Goal: Information Seeking & Learning: Compare options

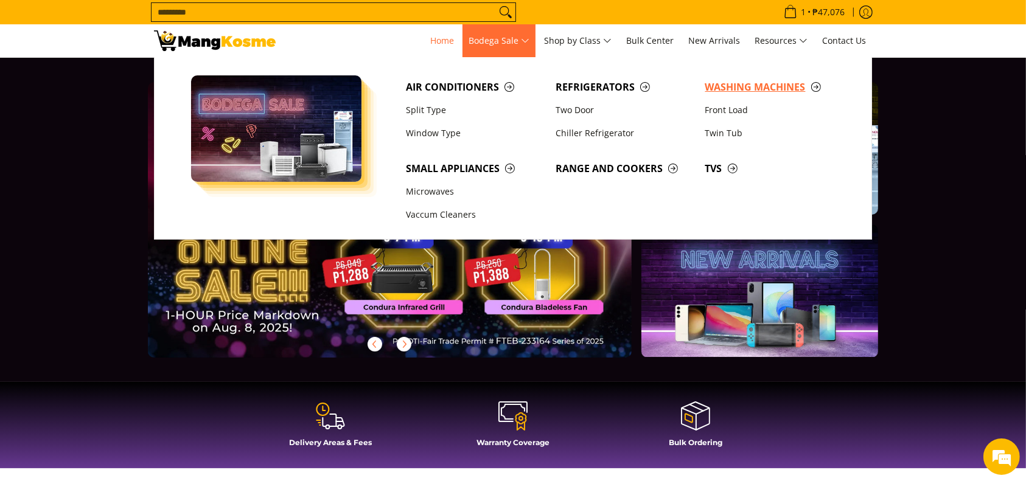
scroll to position [0, 1961]
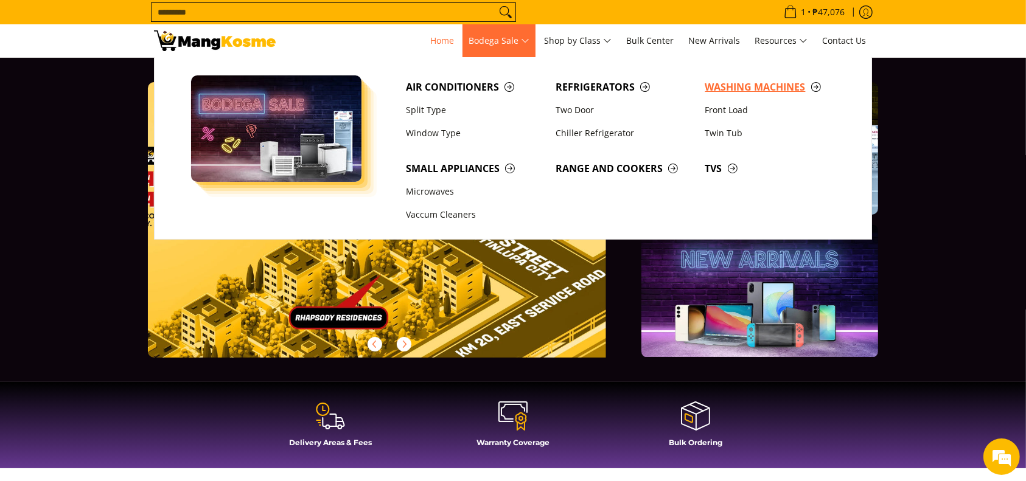
click at [714, 84] on span "Washing Machines" at bounding box center [774, 87] width 138 height 15
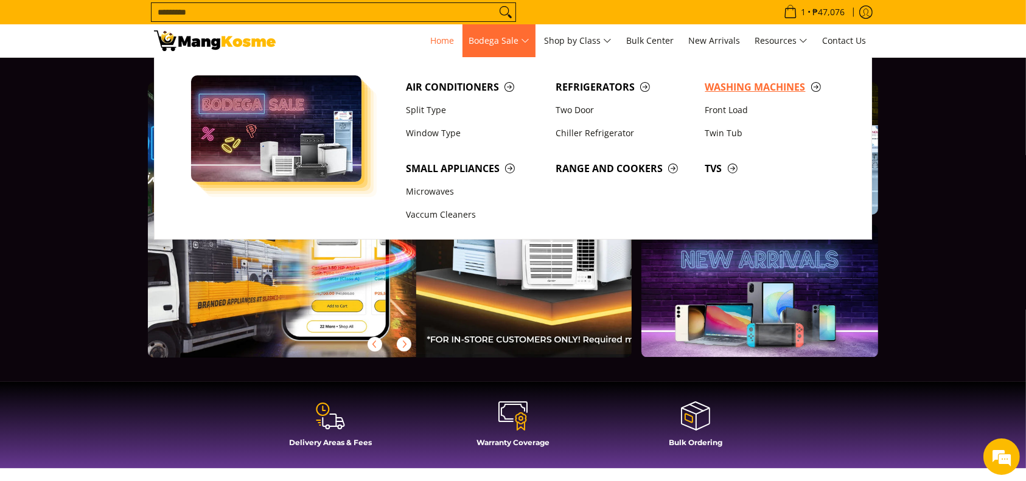
scroll to position [0, 201]
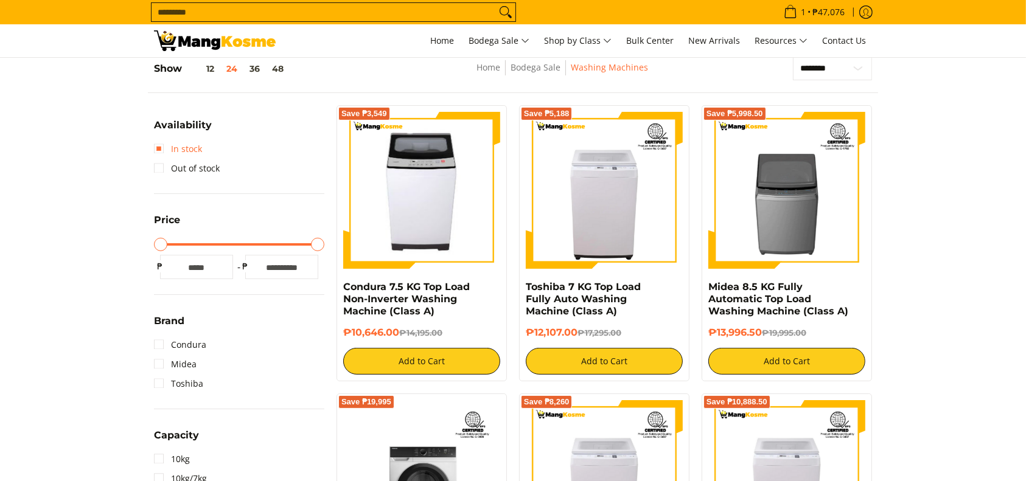
click at [185, 141] on link "In stock" at bounding box center [178, 148] width 48 height 19
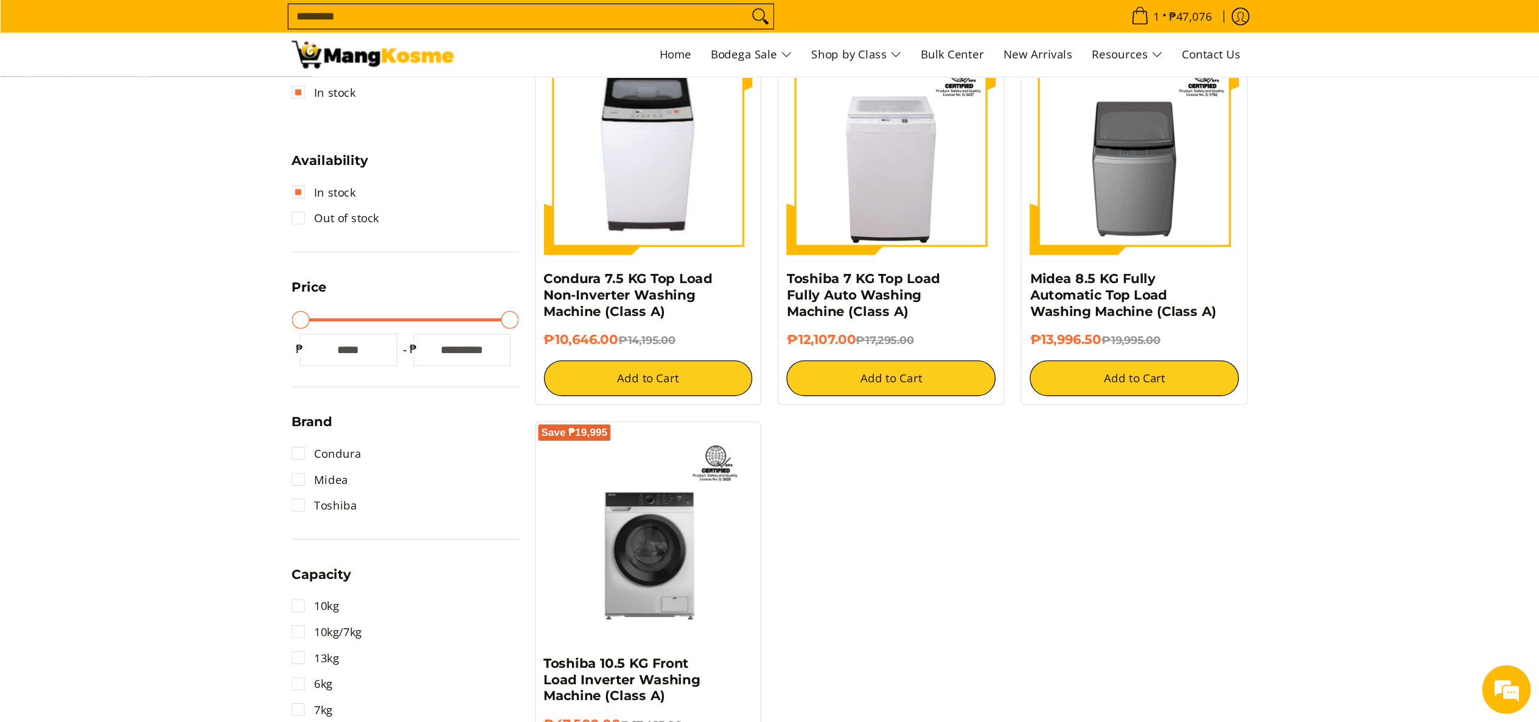
scroll to position [240, 0]
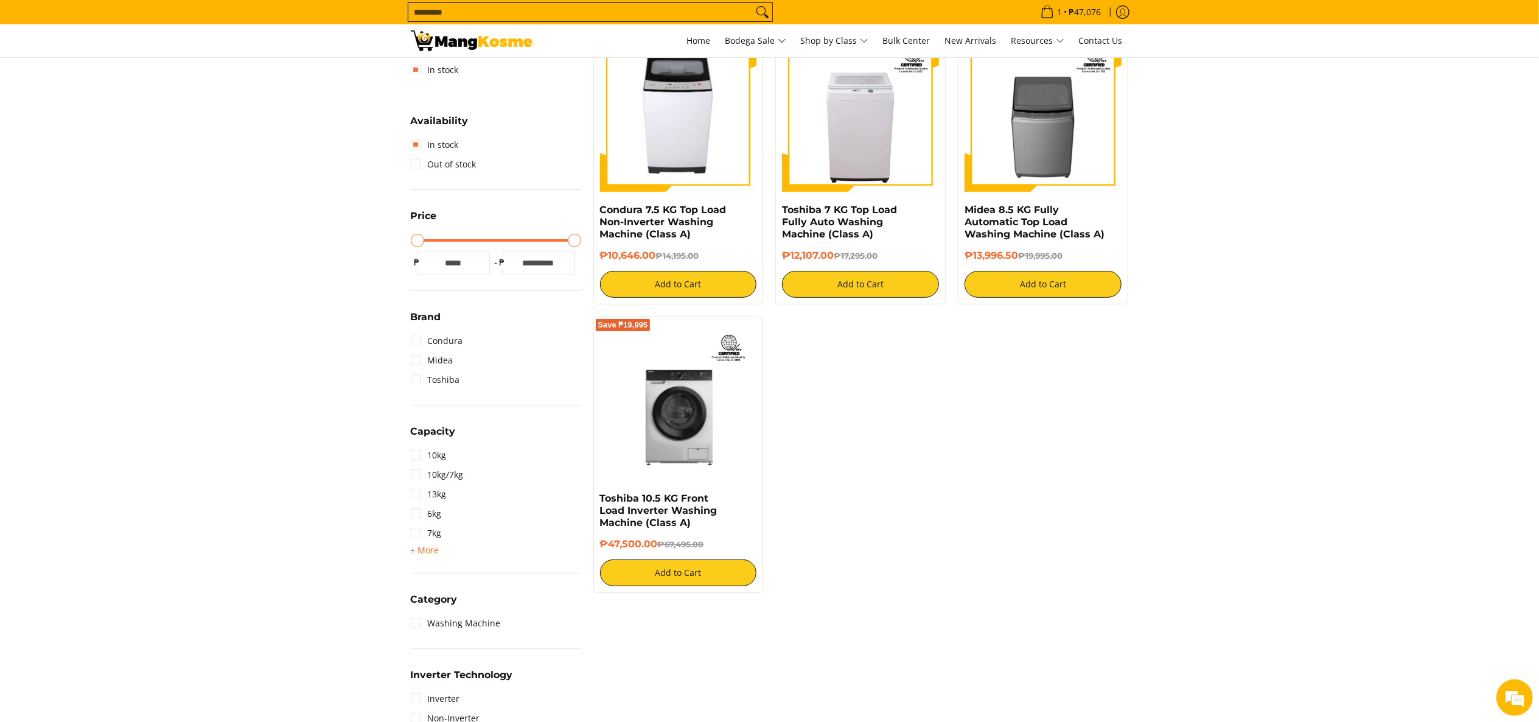
drag, startPoint x: 1234, startPoint y: 316, endPoint x: 1219, endPoint y: 311, distance: 15.6
click at [1025, 315] on section "**********" at bounding box center [769, 468] width 1539 height 1006
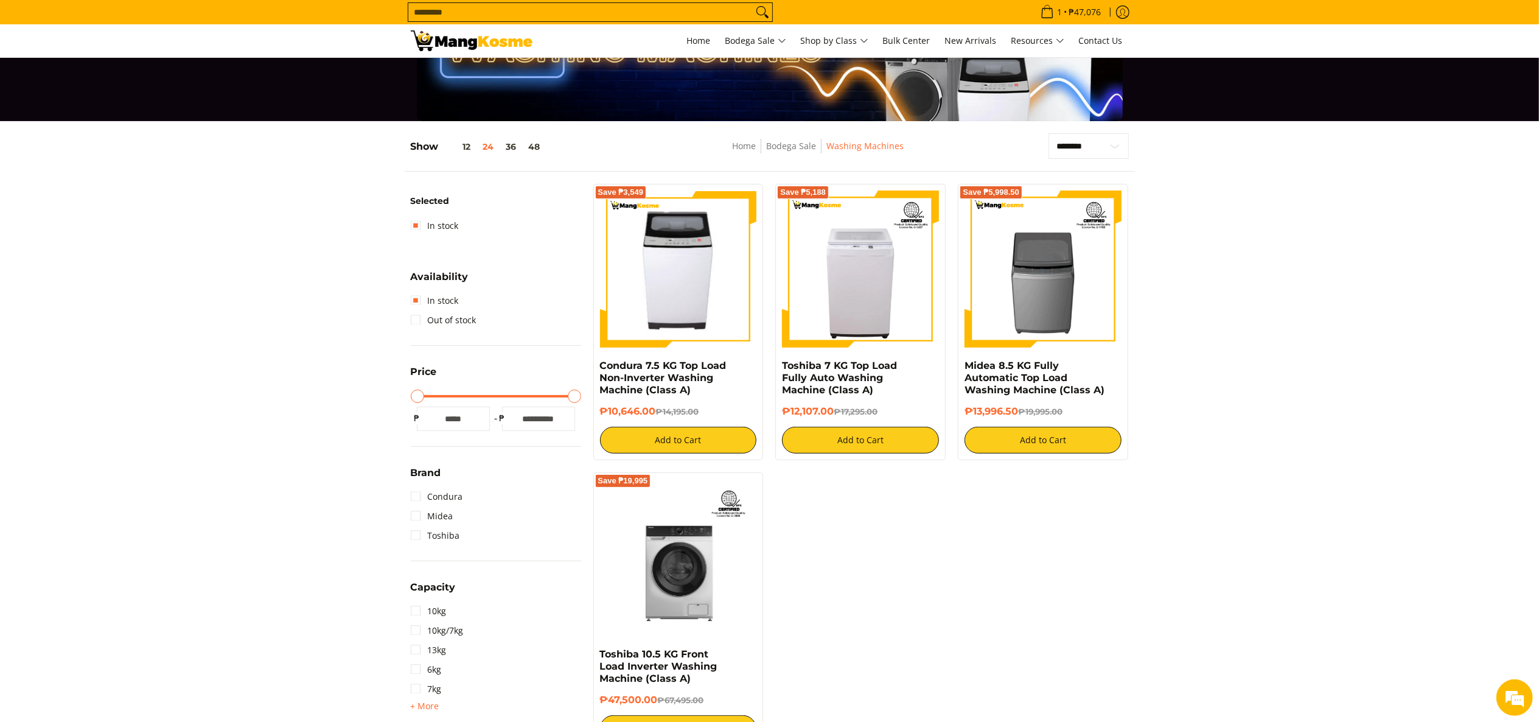
scroll to position [122, 0]
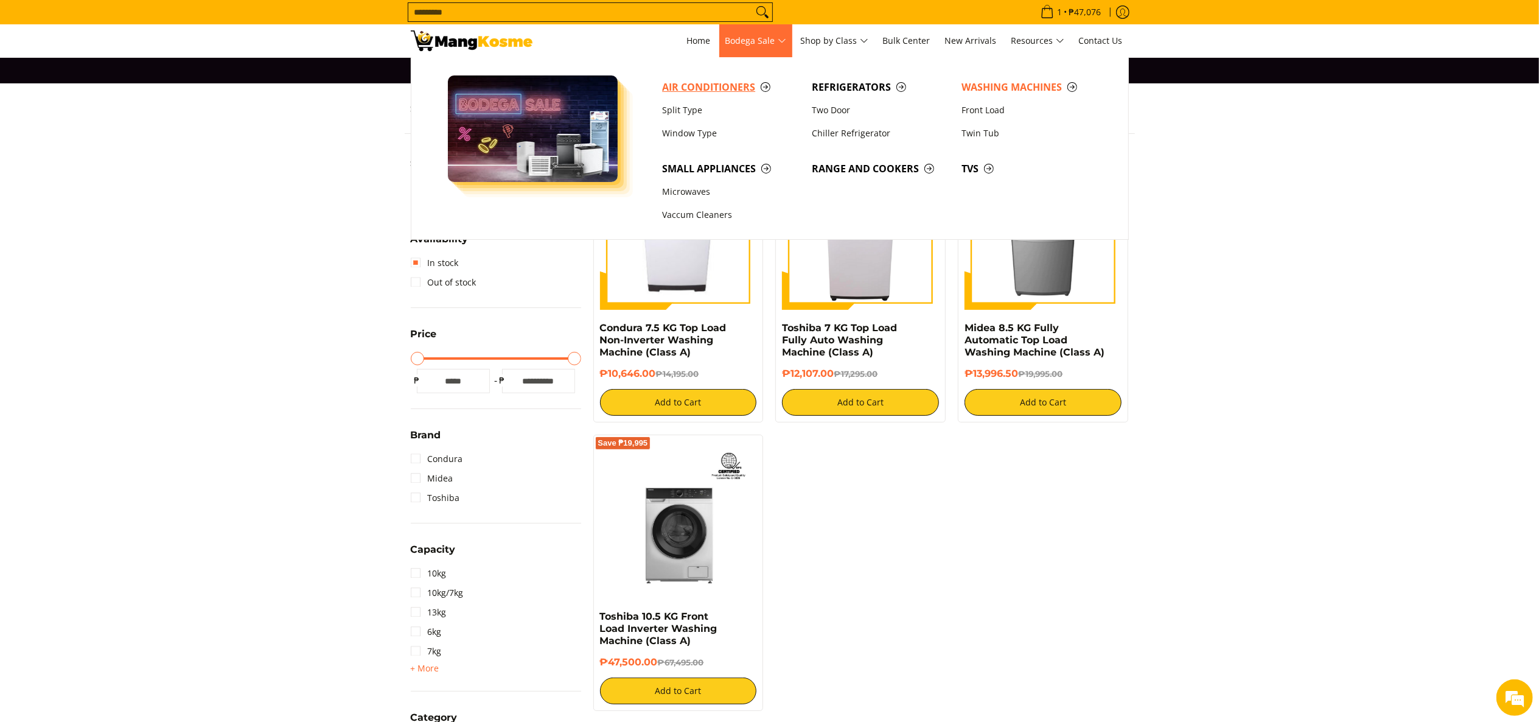
click at [716, 88] on span "Air Conditioners" at bounding box center [731, 87] width 138 height 15
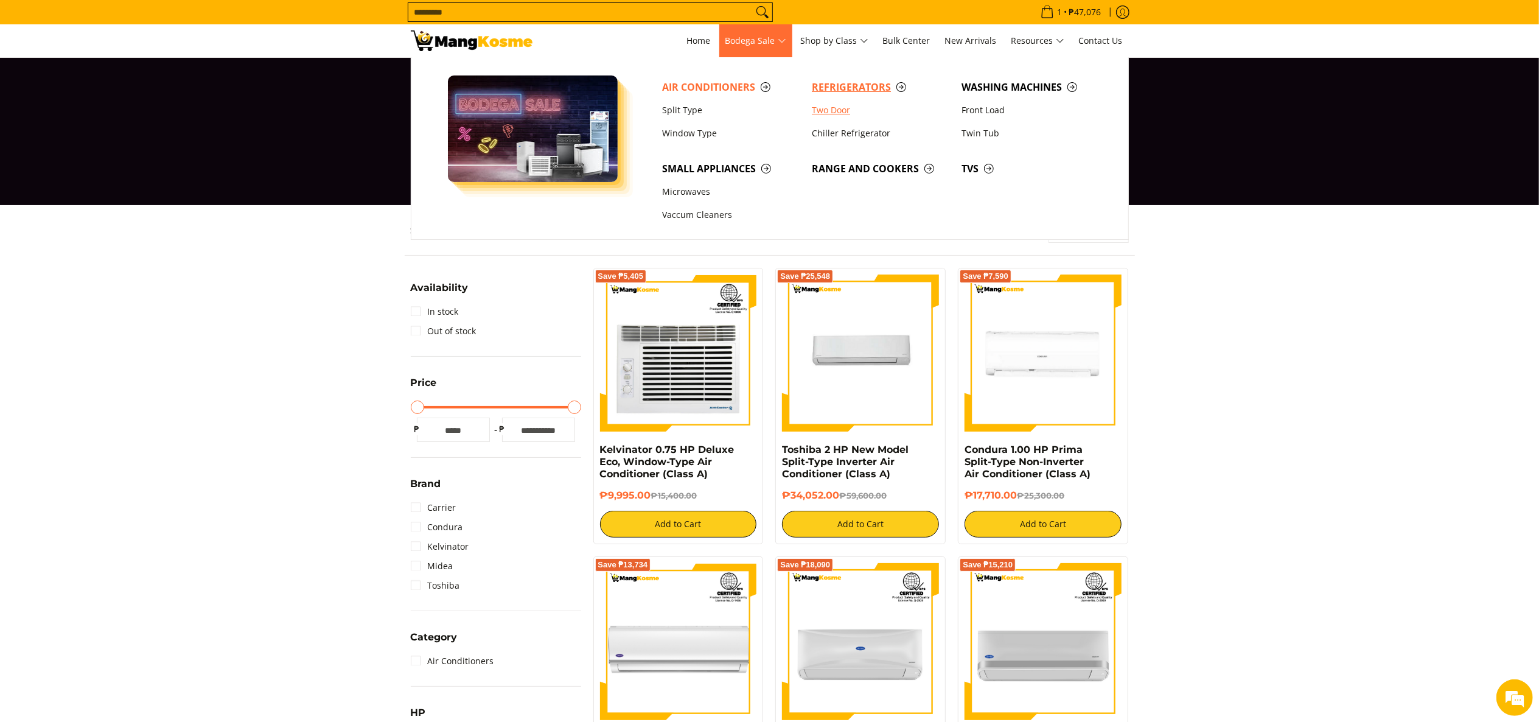
drag, startPoint x: 868, startPoint y: 102, endPoint x: 862, endPoint y: 86, distance: 16.2
click at [867, 102] on link "Two Door" at bounding box center [881, 110] width 150 height 23
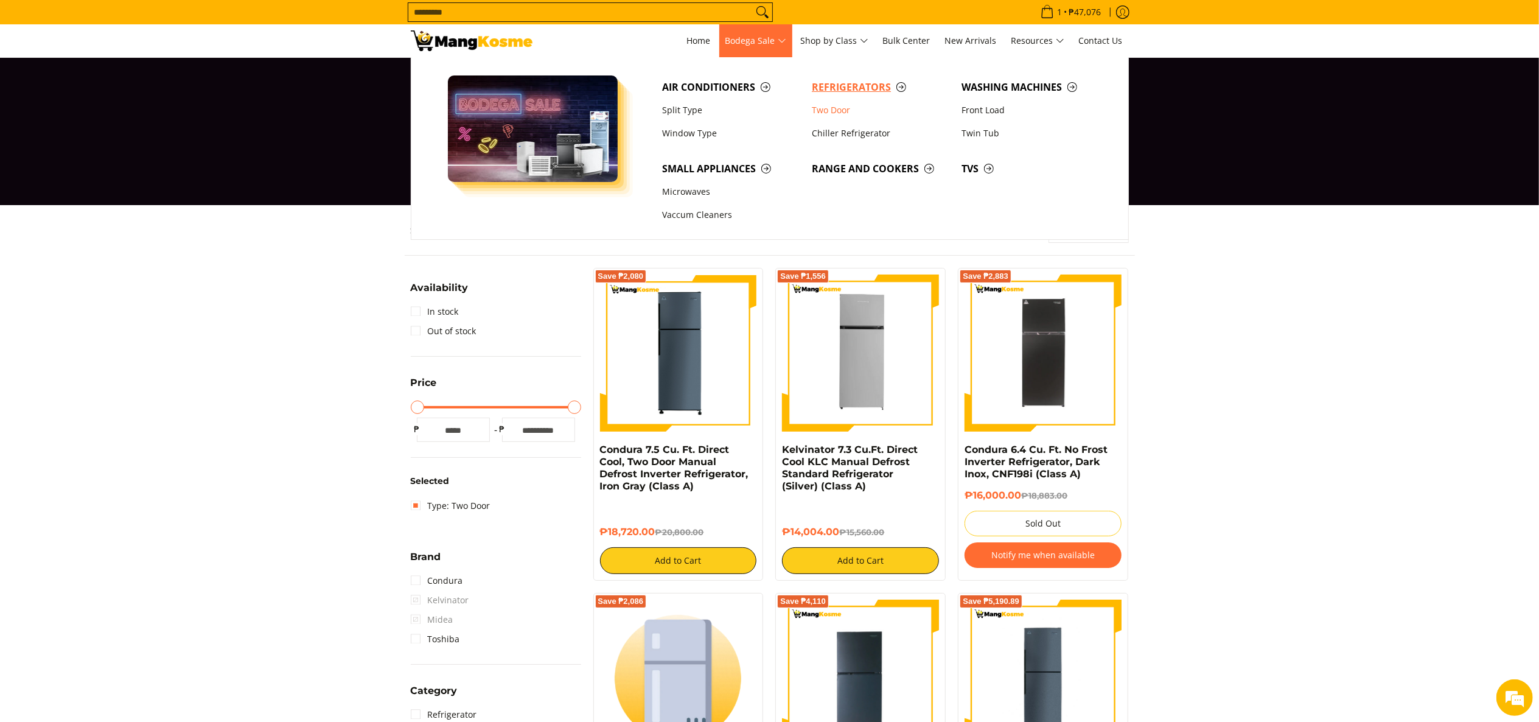
click at [825, 92] on span "Refrigerators" at bounding box center [881, 87] width 138 height 15
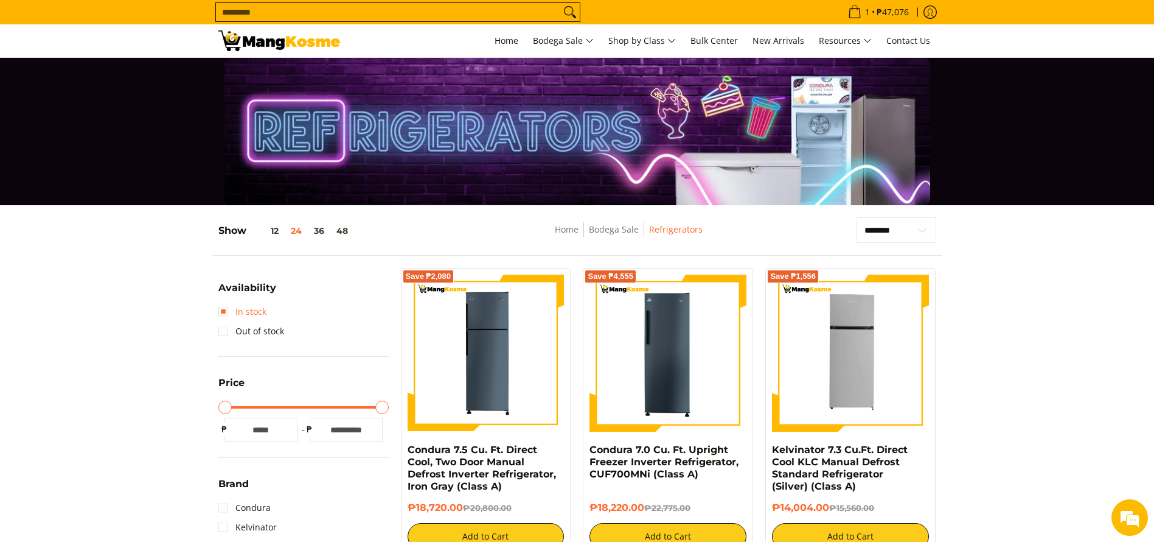
click at [239, 310] on link "In stock" at bounding box center [242, 311] width 48 height 19
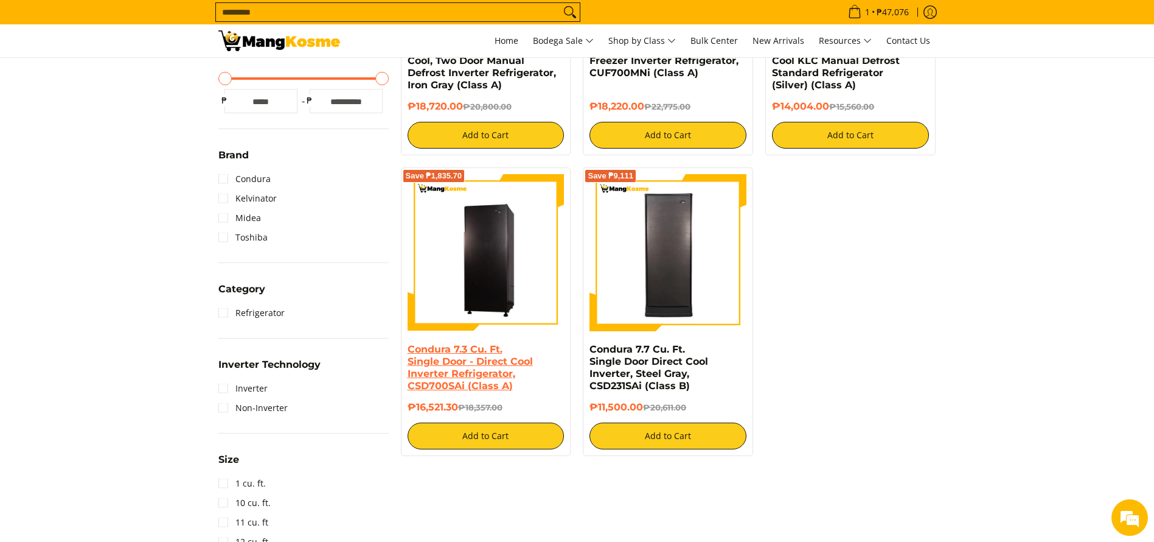
scroll to position [433, 0]
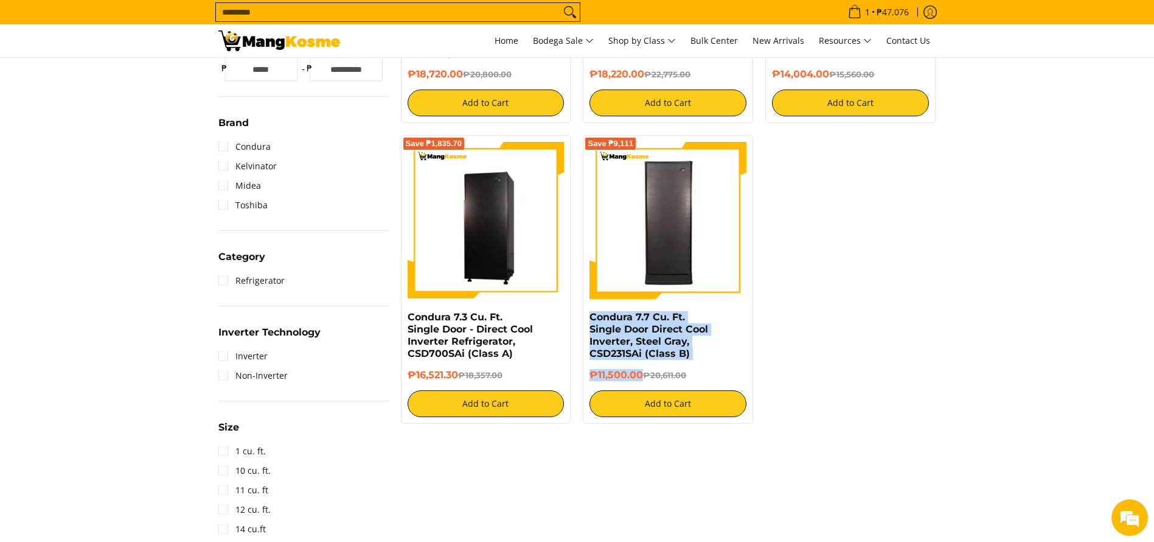
copy div "Condura 7.7 Cu. Ft. Single Door Direct Cool Inverter, Steel Gray, CSD231SAi (Cl…"
drag, startPoint x: 643, startPoint y: 370, endPoint x: 424, endPoint y: 381, distance: 219.3
click at [585, 318] on div "Save ₱9,111 Condura 7.7 Cu. Ft. Single Door Direct Cool Inverter, Steel Gray, C…" at bounding box center [668, 279] width 170 height 288
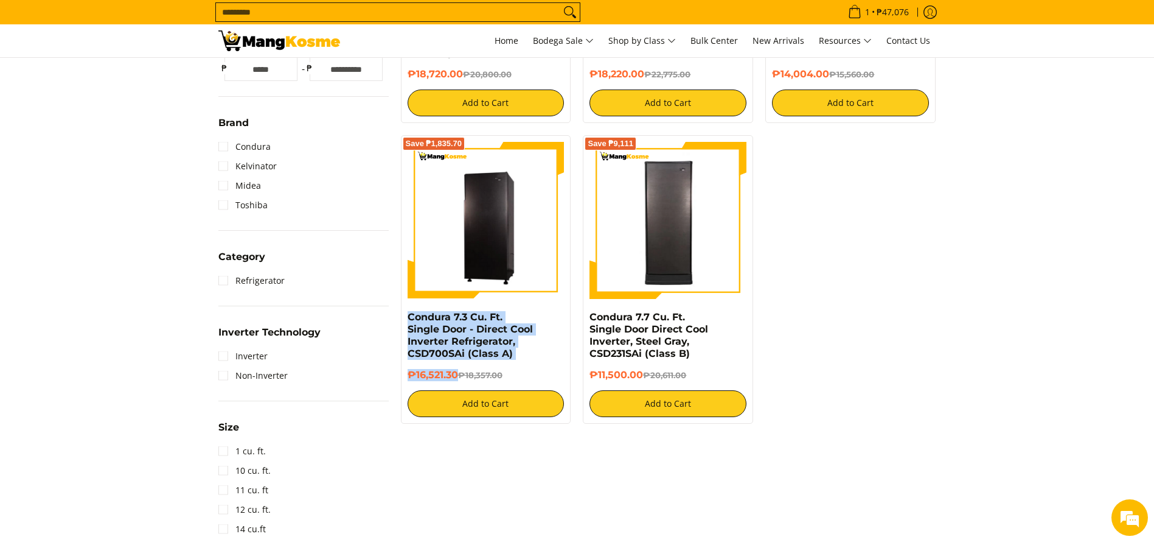
copy div "Condura 7.3 Cu. Ft. Single Door - Direct Cool Inverter Refrigerator, CSD700SAi …"
drag, startPoint x: 460, startPoint y: 374, endPoint x: 396, endPoint y: 319, distance: 84.2
click at [397, 322] on div "Save ₱1,835.70 Condura 7.3 Cu. Ft. Single Door - Direct Cool Inverter Refrigera…" at bounding box center [486, 279] width 183 height 288
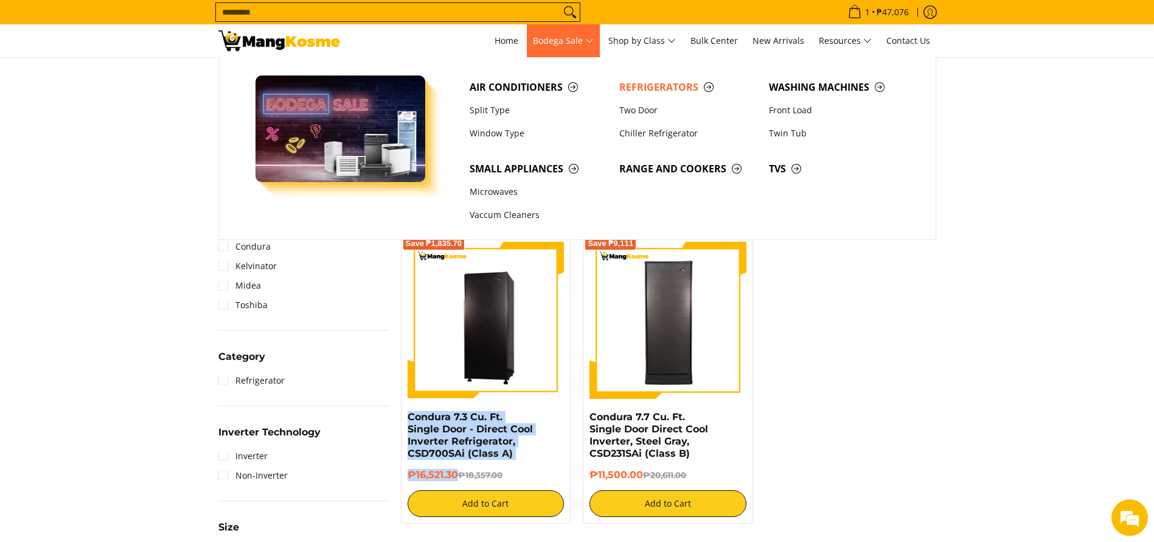
scroll to position [68, 0]
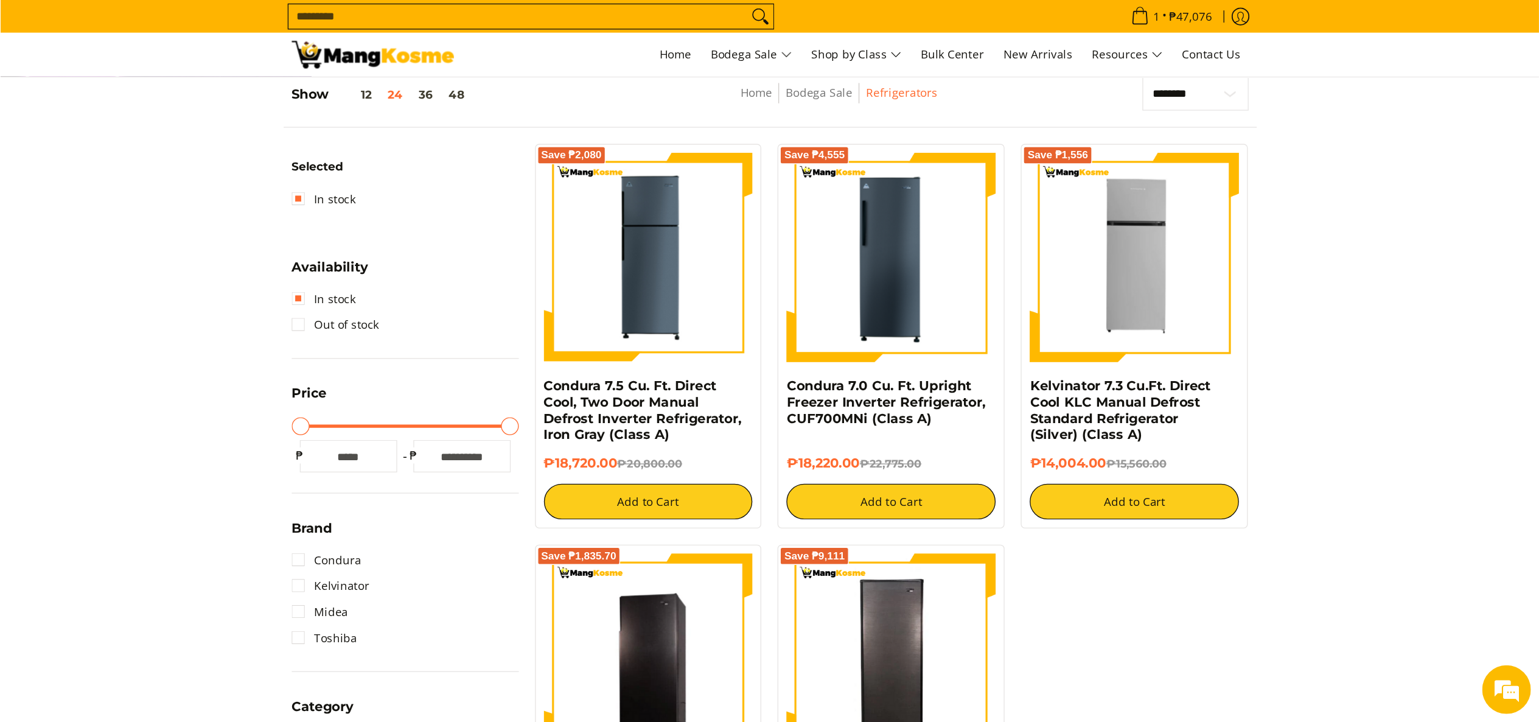
scroll to position [0, 0]
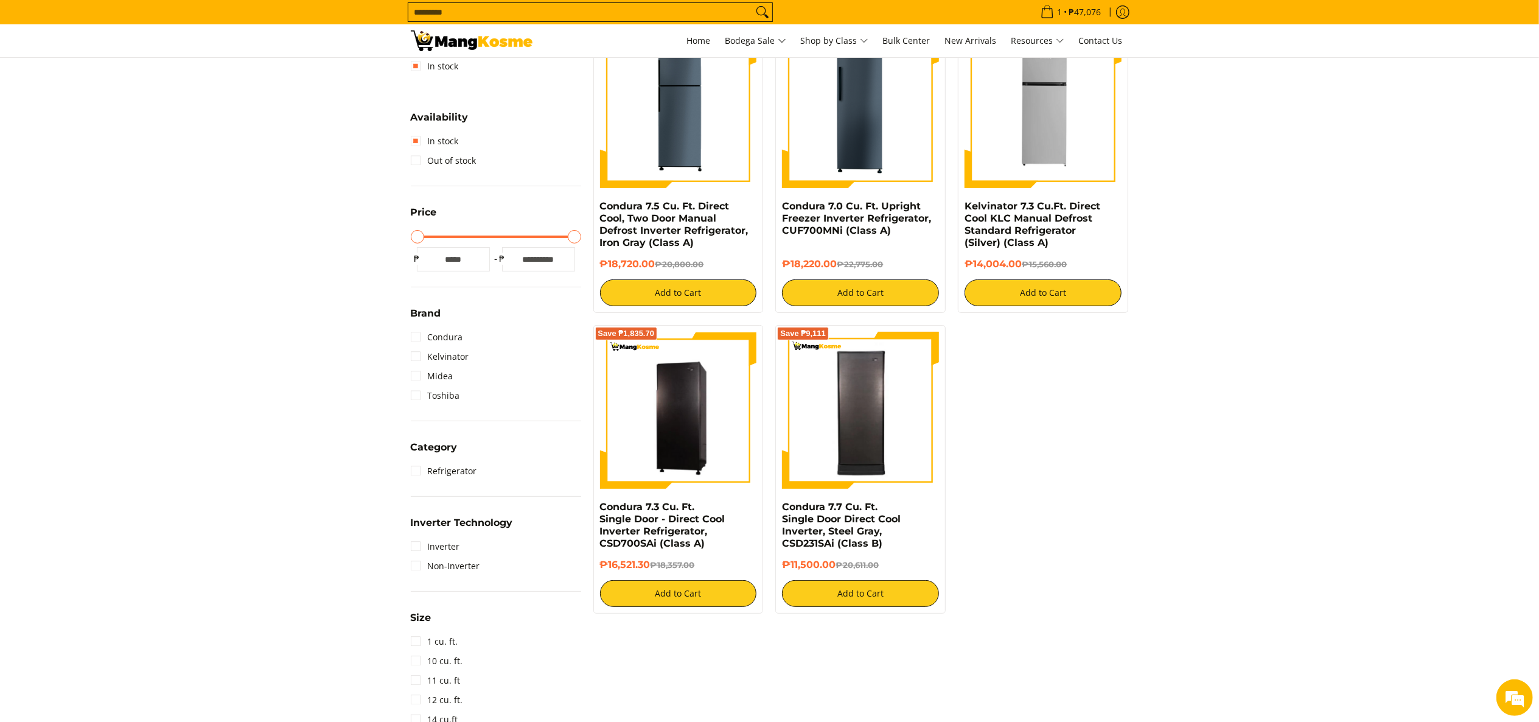
click at [1154, 338] on section "**********" at bounding box center [769, 454] width 1539 height 984
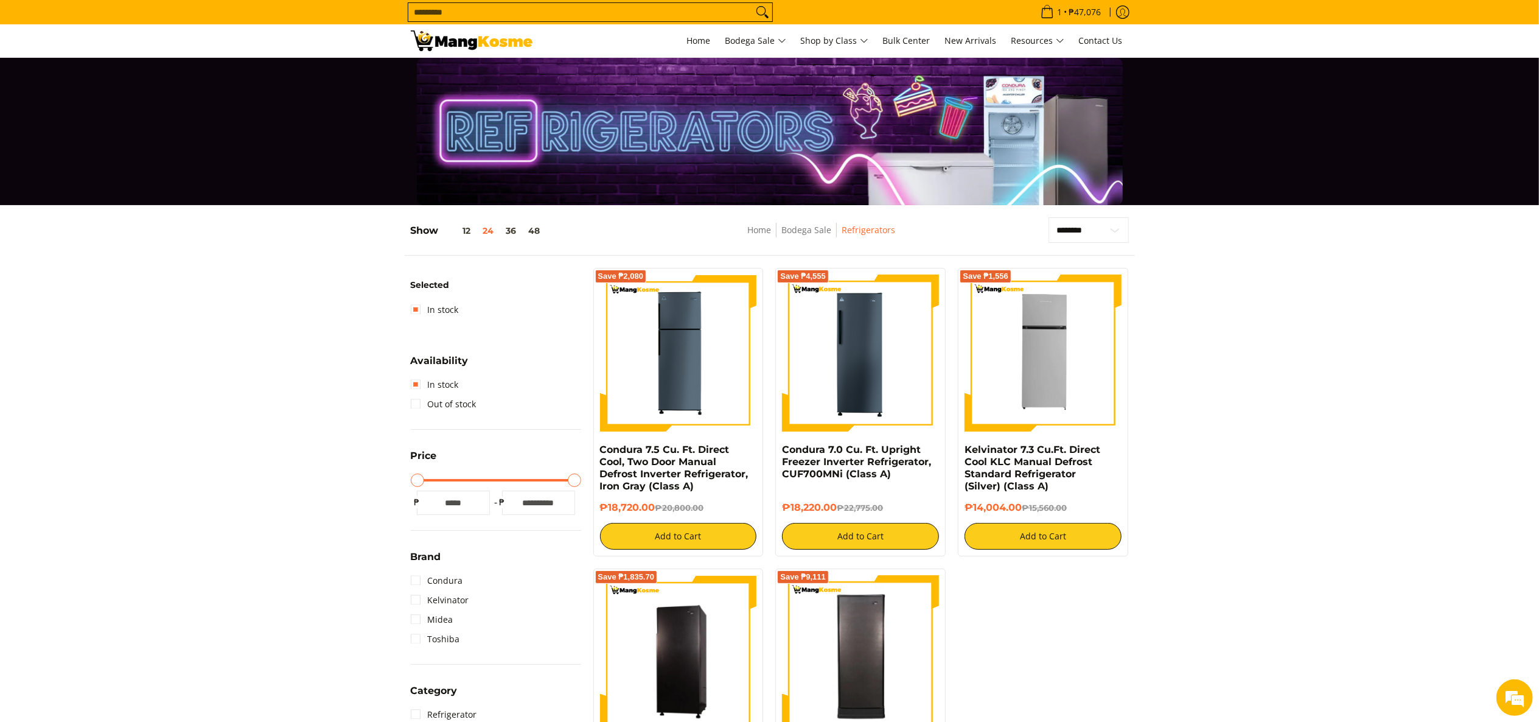
scroll to position [122, 0]
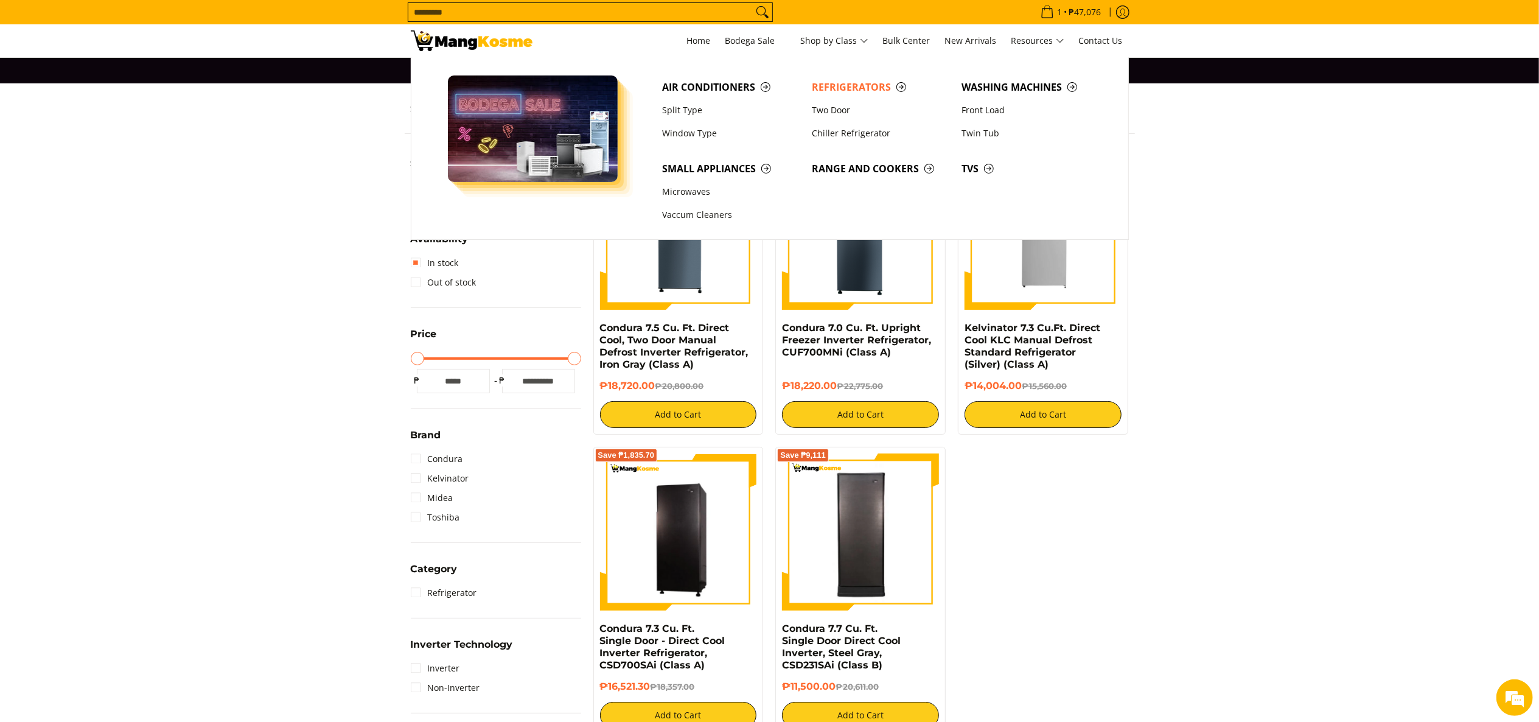
click at [1154, 403] on section "**********" at bounding box center [769, 575] width 1539 height 984
click at [684, 103] on link "Split Type" at bounding box center [731, 110] width 150 height 23
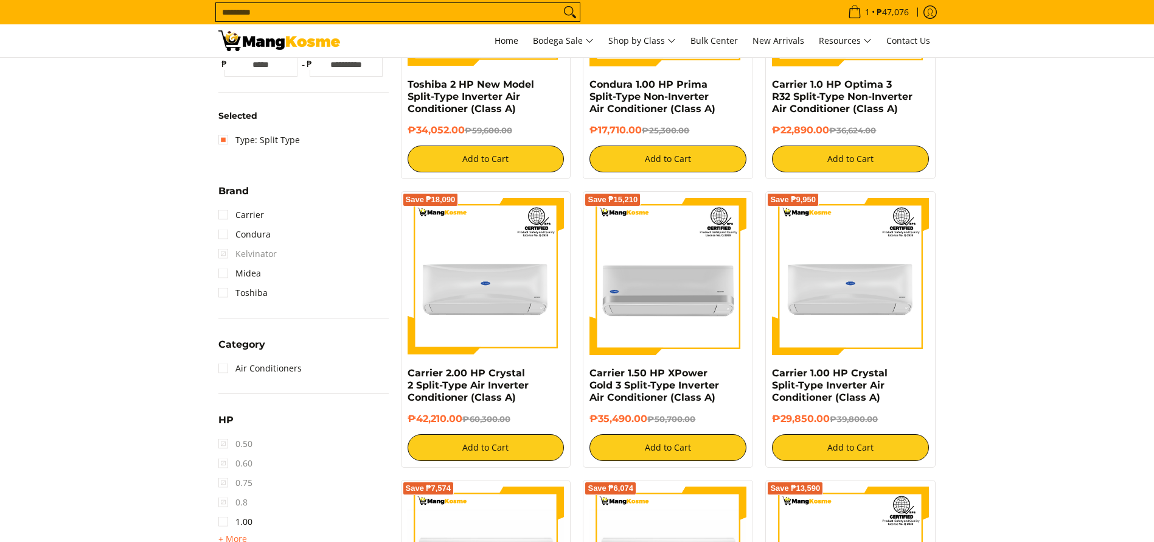
scroll to position [548, 0]
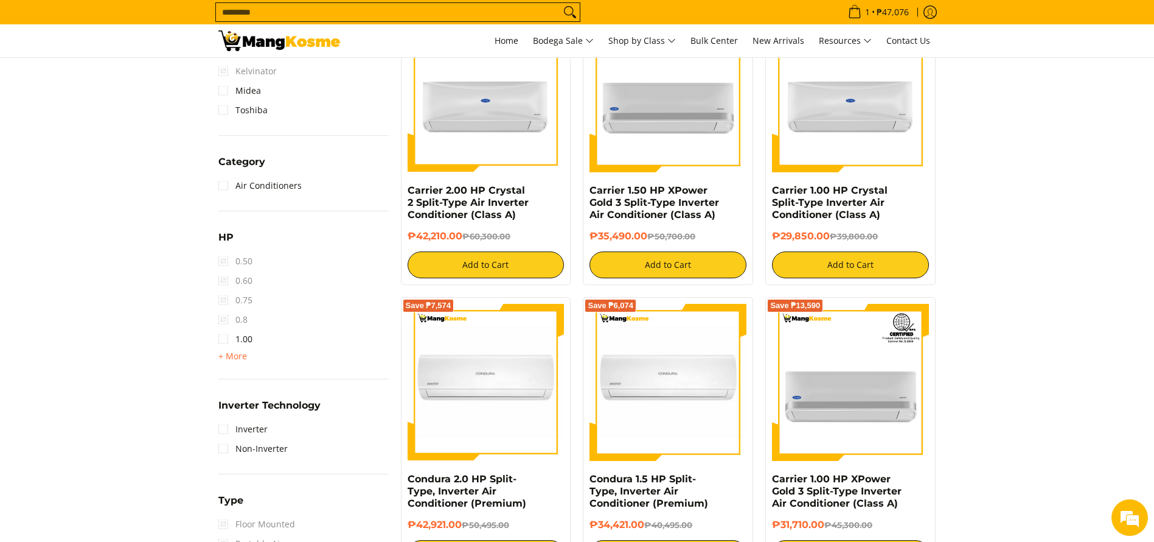
drag, startPoint x: 232, startPoint y: 360, endPoint x: 241, endPoint y: 363, distance: 9.8
click at [232, 360] on span "+ More" at bounding box center [232, 356] width 29 height 10
click at [236, 380] on link "2.00" at bounding box center [235, 377] width 34 height 19
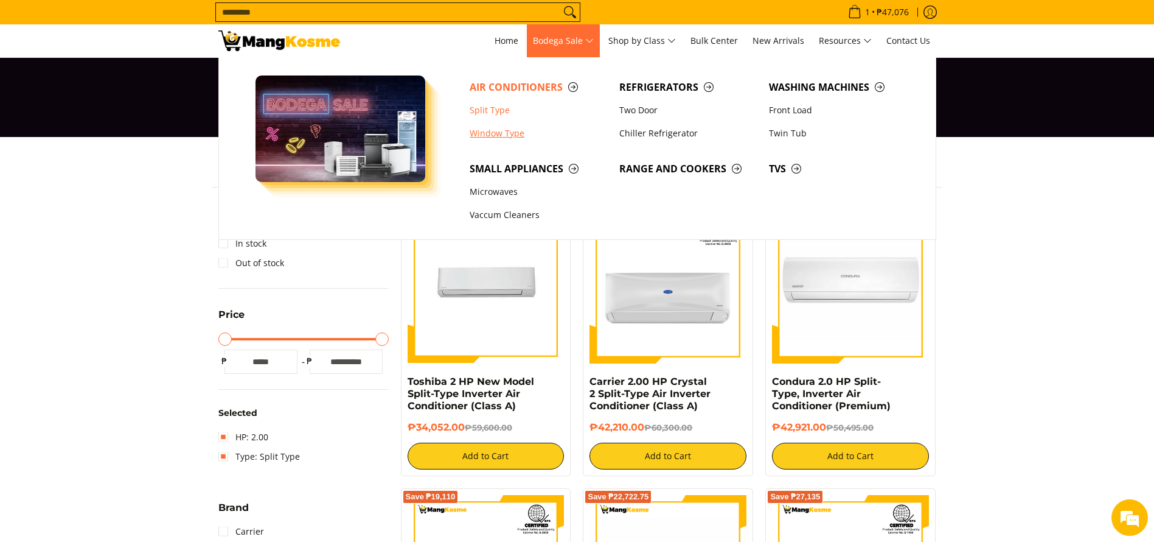
click at [501, 128] on link "Window Type" at bounding box center [539, 133] width 150 height 23
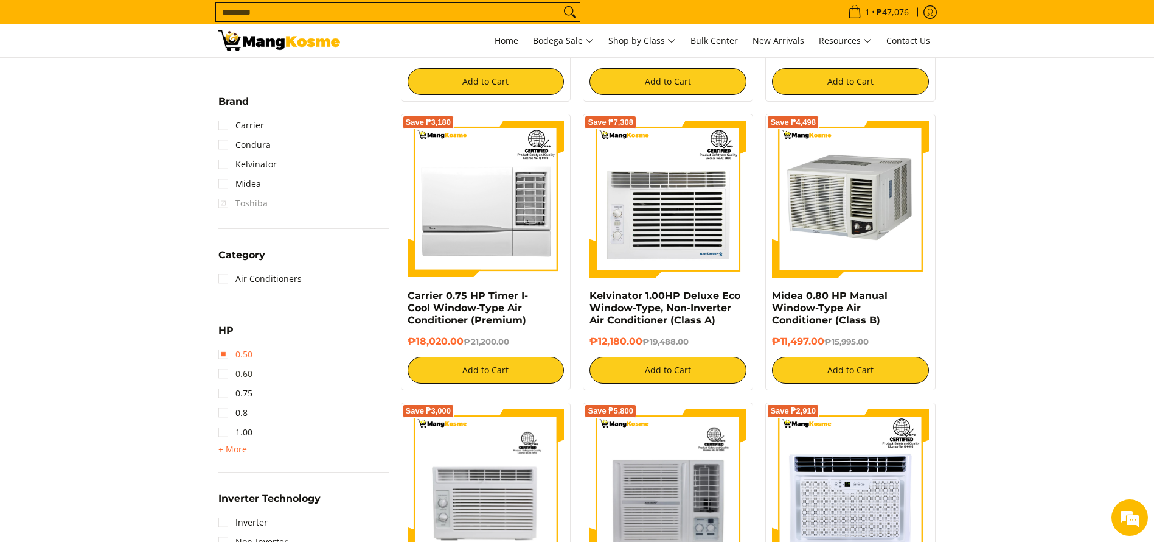
scroll to position [456, 0]
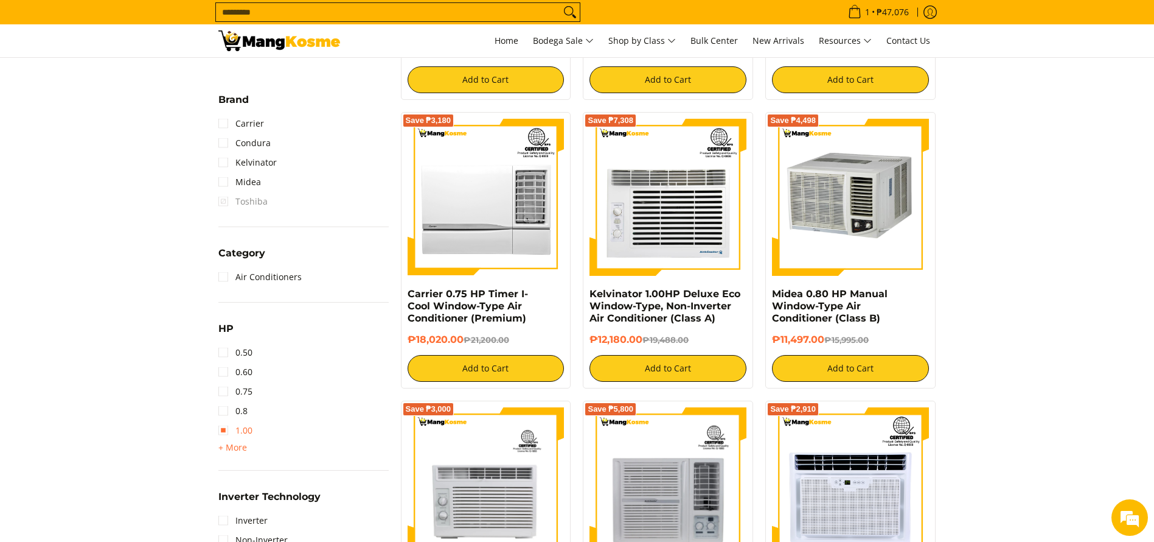
click at [242, 425] on link "1.00" at bounding box center [235, 429] width 34 height 19
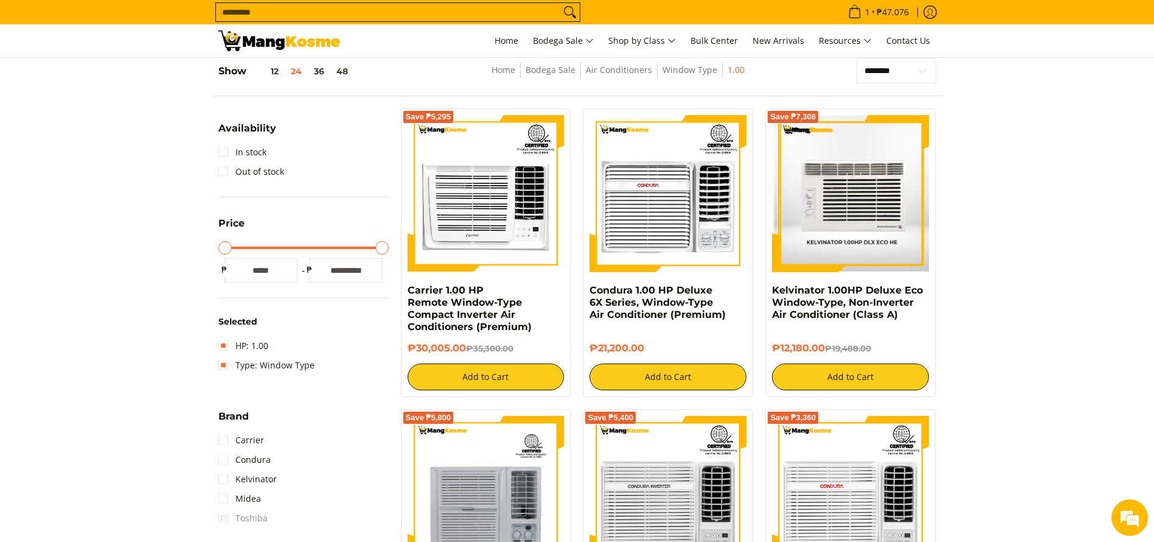
scroll to position [91, 0]
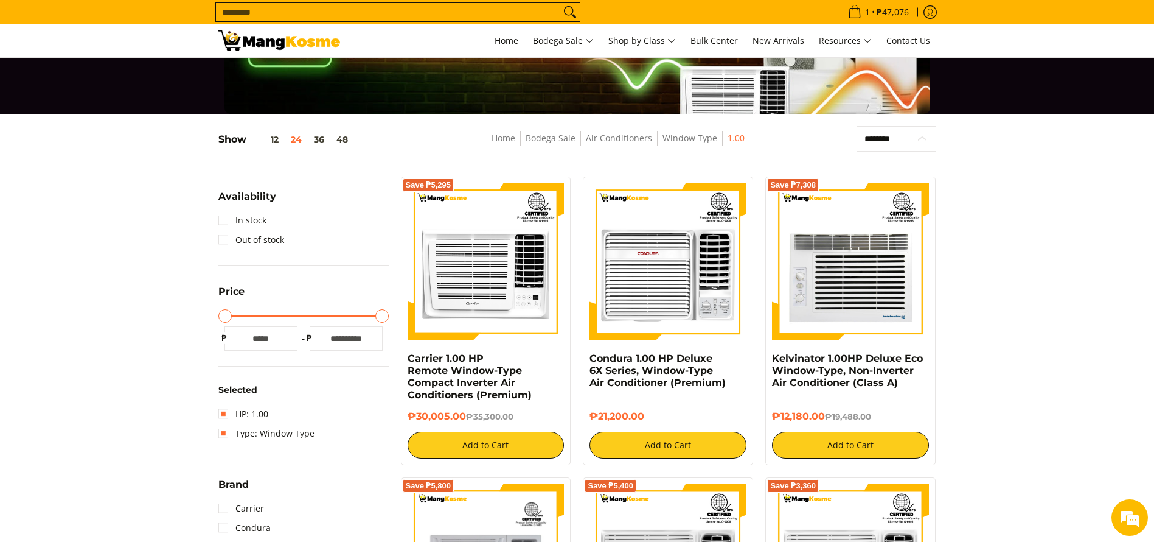
click at [886, 127] on select "**********" at bounding box center [897, 139] width 80 height 26
select select "**********"
click at [857, 126] on select "**********" at bounding box center [897, 139] width 80 height 26
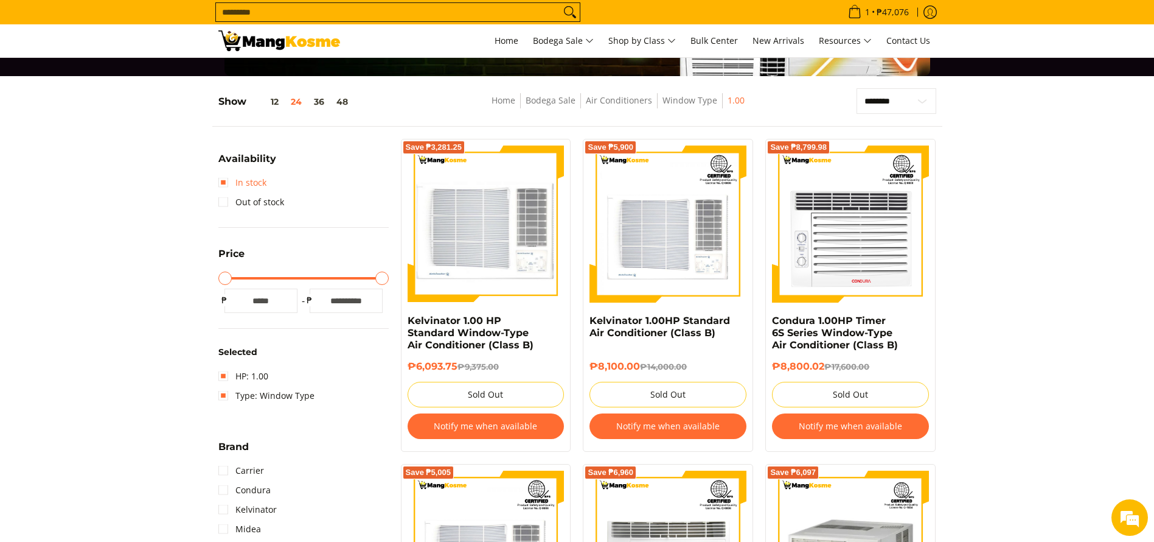
click at [250, 179] on link "In stock" at bounding box center [242, 182] width 48 height 19
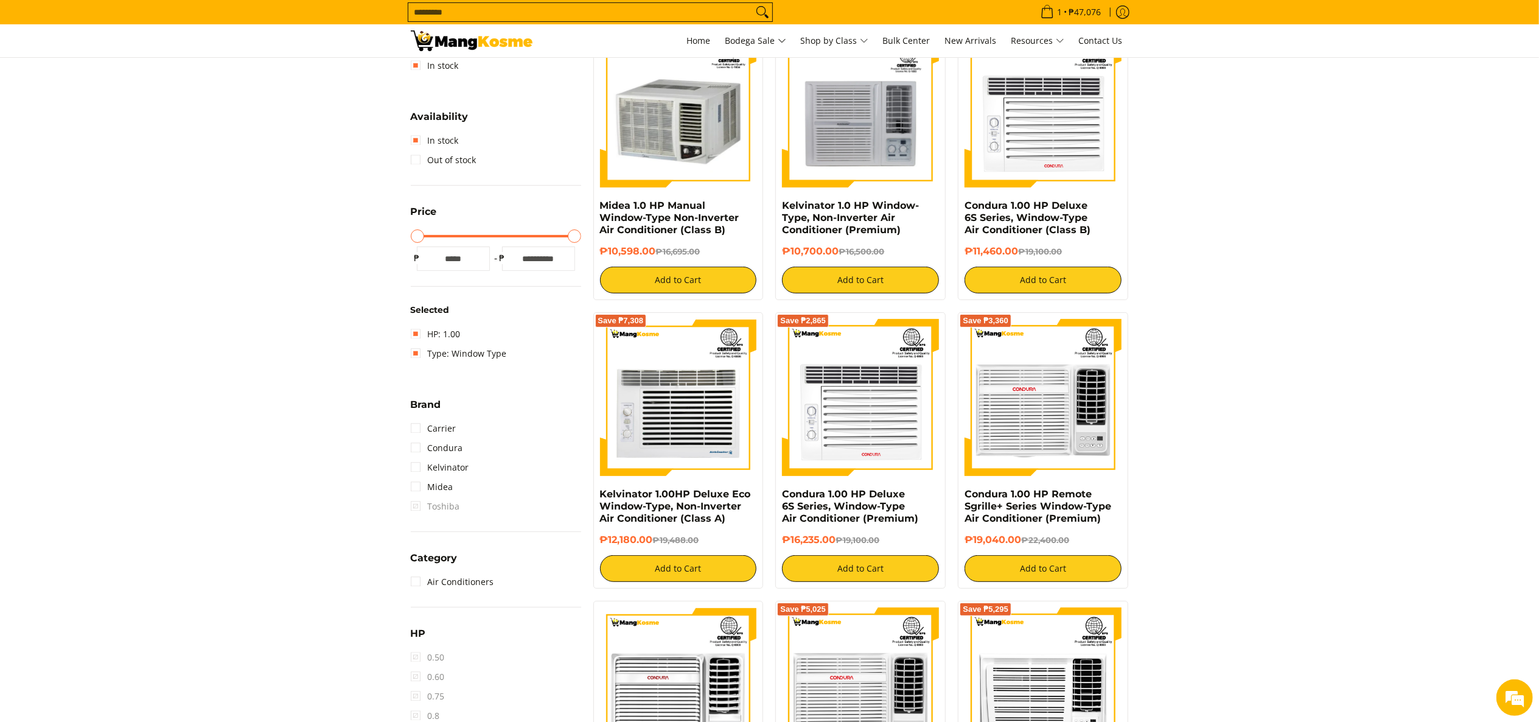
scroll to position [206, 0]
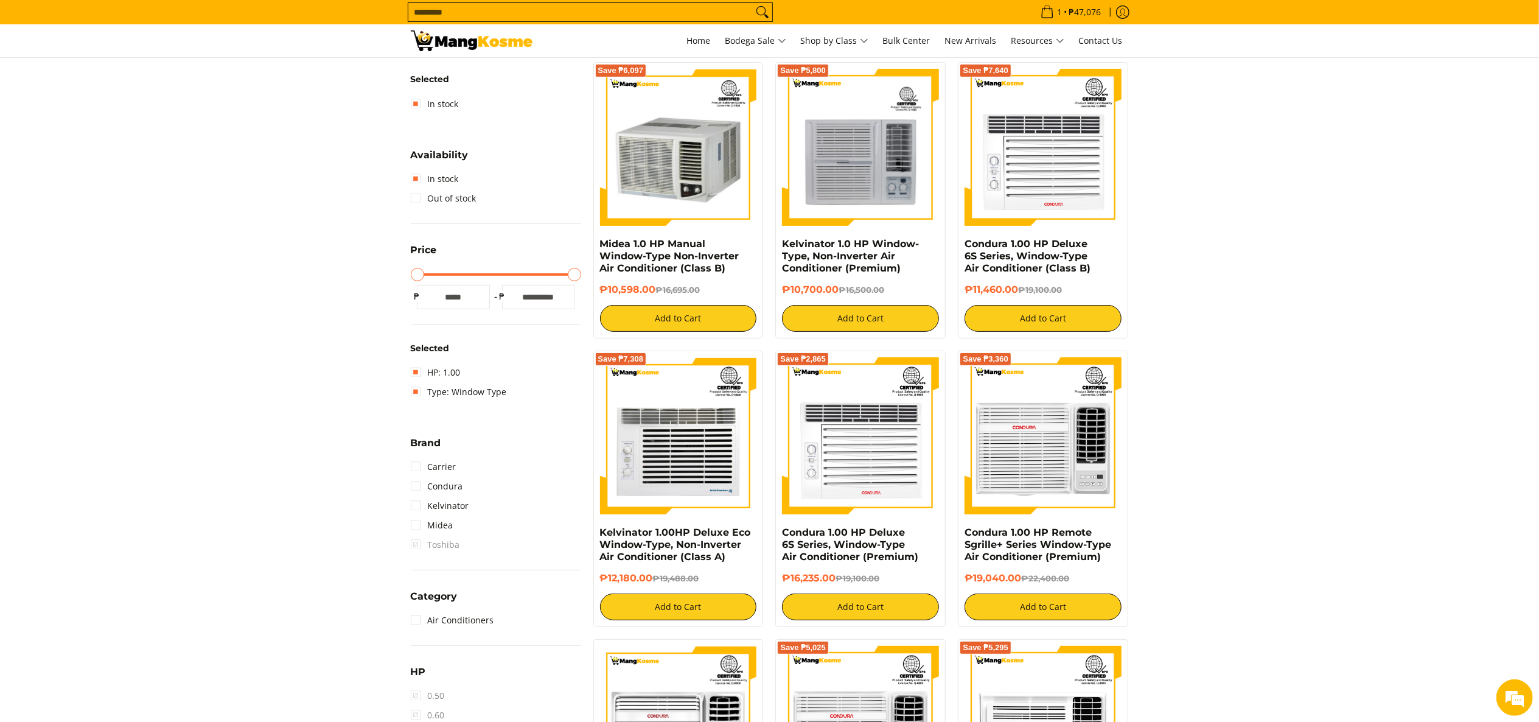
click at [471, 16] on input "Search..." at bounding box center [580, 12] width 344 height 18
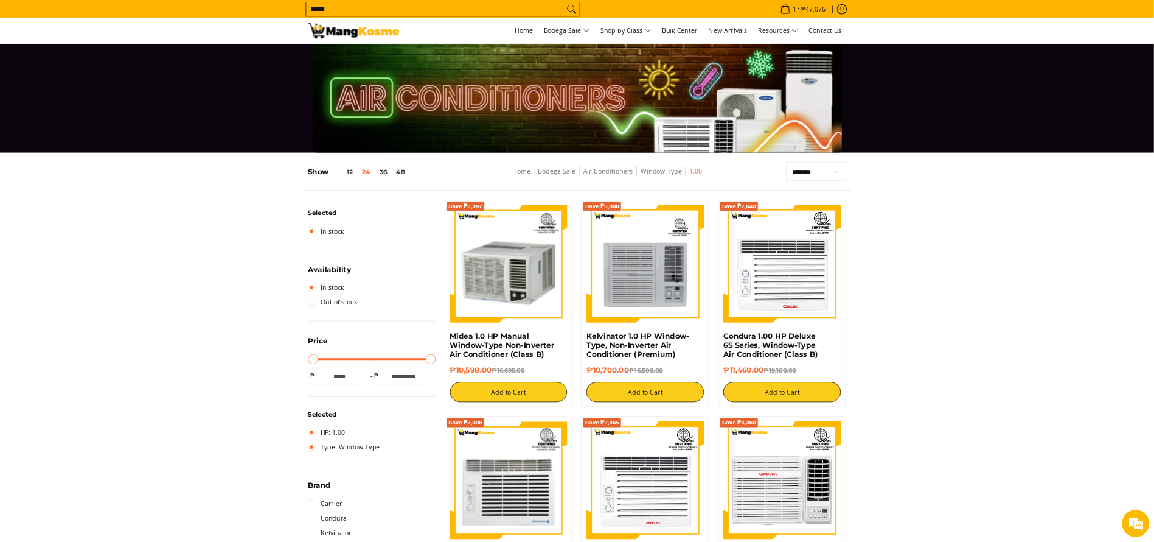
scroll to position [0, 0]
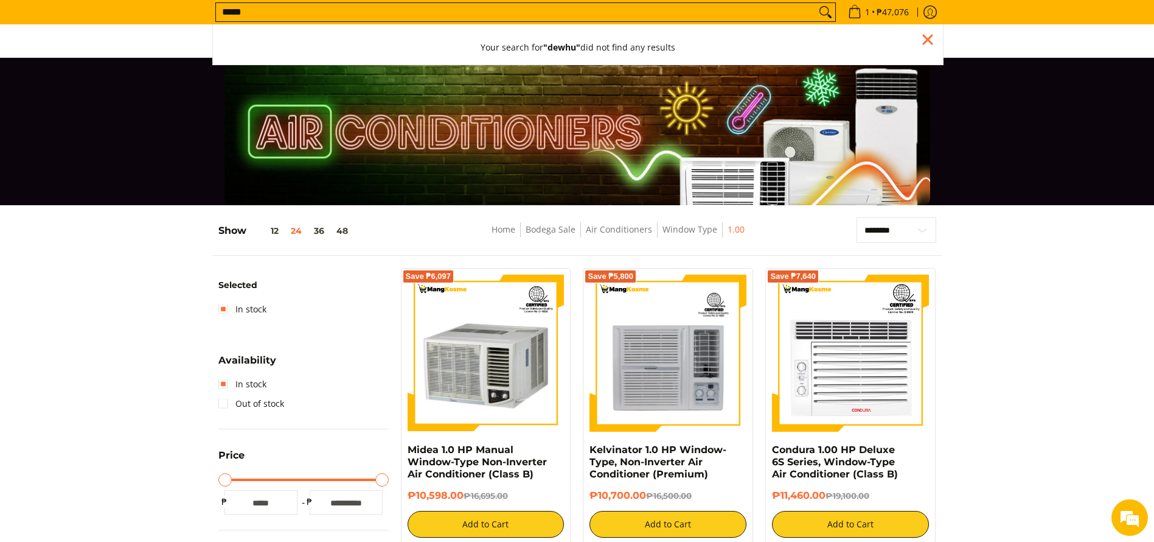
click at [654, 21] on input "*****" at bounding box center [516, 12] width 600 height 18
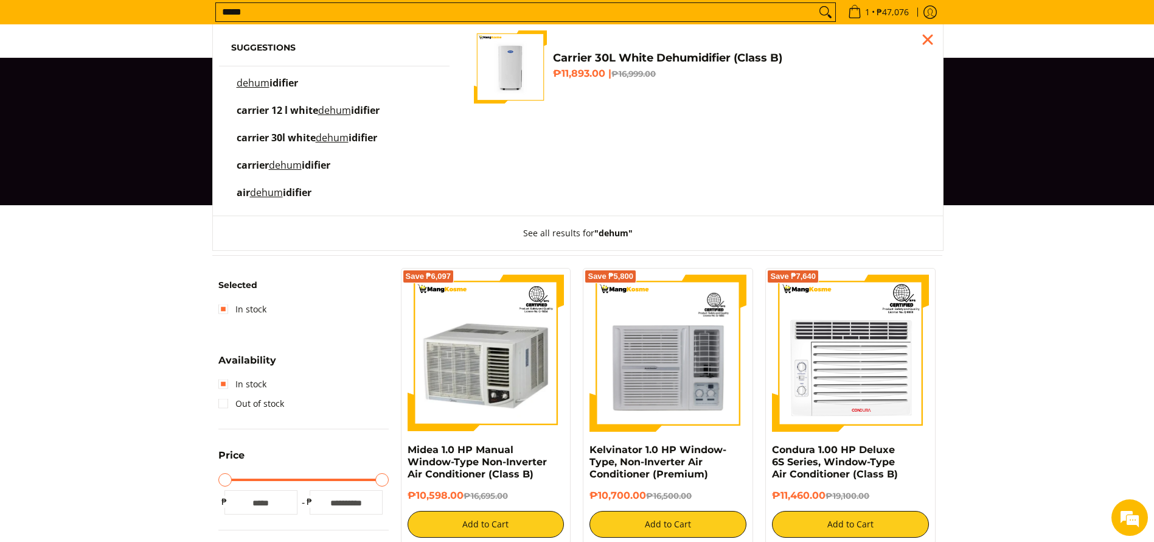
type input "*****"
click at [666, 49] on link "Carrier 30L White Dehumidifier (Class B) ₱11,893.00 | ₱16,999.00" at bounding box center [699, 66] width 450 height 73
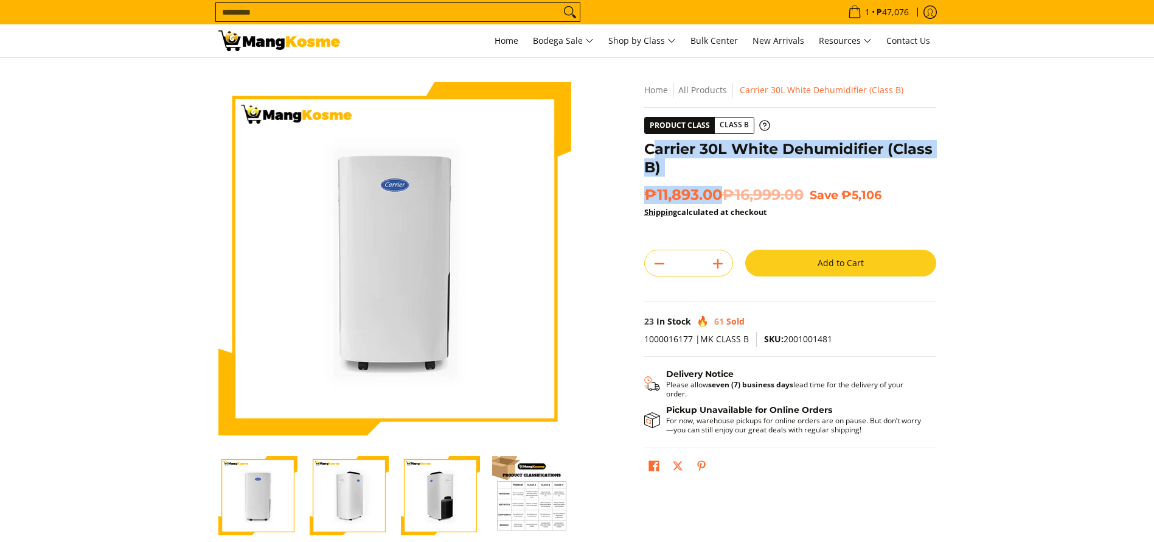
click at [708, 179] on div "Carrier 30L White Dehumidifier (Class B)" at bounding box center [790, 163] width 292 height 46
click at [723, 186] on span "₱11,893.00 ₱16,999.00" at bounding box center [723, 195] width 159 height 18
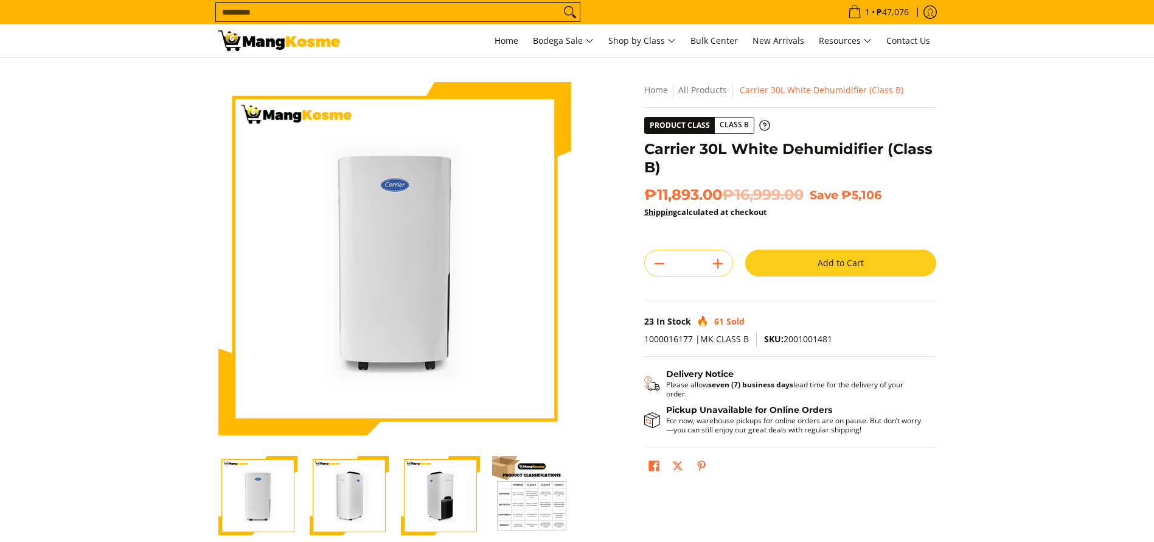
click at [727, 191] on del "₱16,999.00" at bounding box center [763, 195] width 82 height 18
drag, startPoint x: 727, startPoint y: 194, endPoint x: 653, endPoint y: 156, distance: 83.0
click at [604, 155] on div "Skip to Main Content Enable zoom Disable zoom Enable zoom Disable zoom Enable z…" at bounding box center [577, 341] width 730 height 519
click at [653, 156] on h1 "Carrier 30L White Dehumidifier (Class B)" at bounding box center [790, 158] width 292 height 37
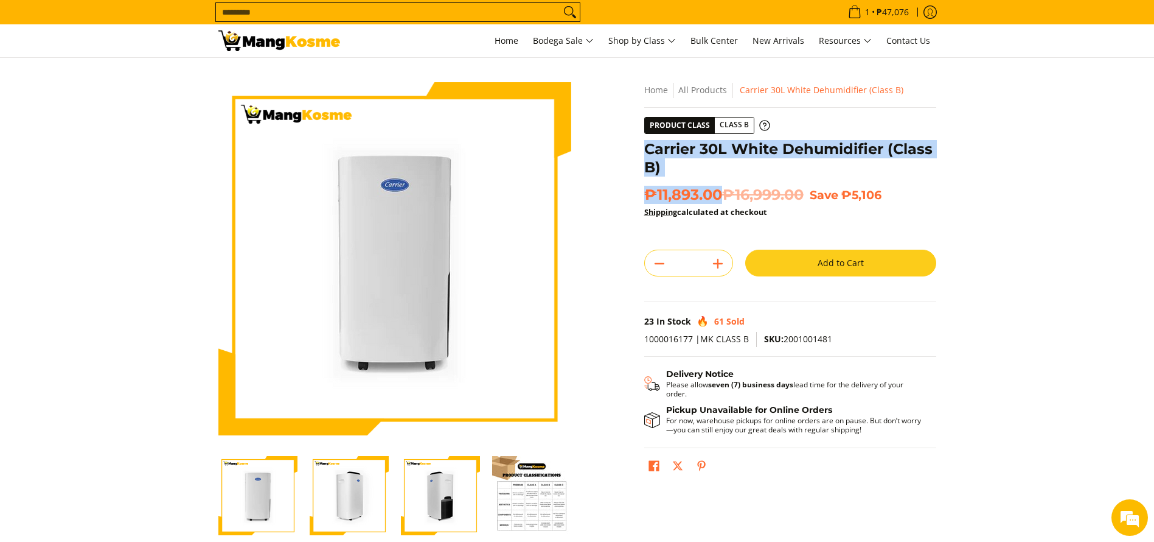
copy div "Carrier 30L White Dehumidifier (Class B) ₱11,893.00"
drag, startPoint x: 699, startPoint y: 180, endPoint x: 647, endPoint y: 149, distance: 60.0
click at [647, 149] on div "**********" at bounding box center [790, 285] width 292 height 406
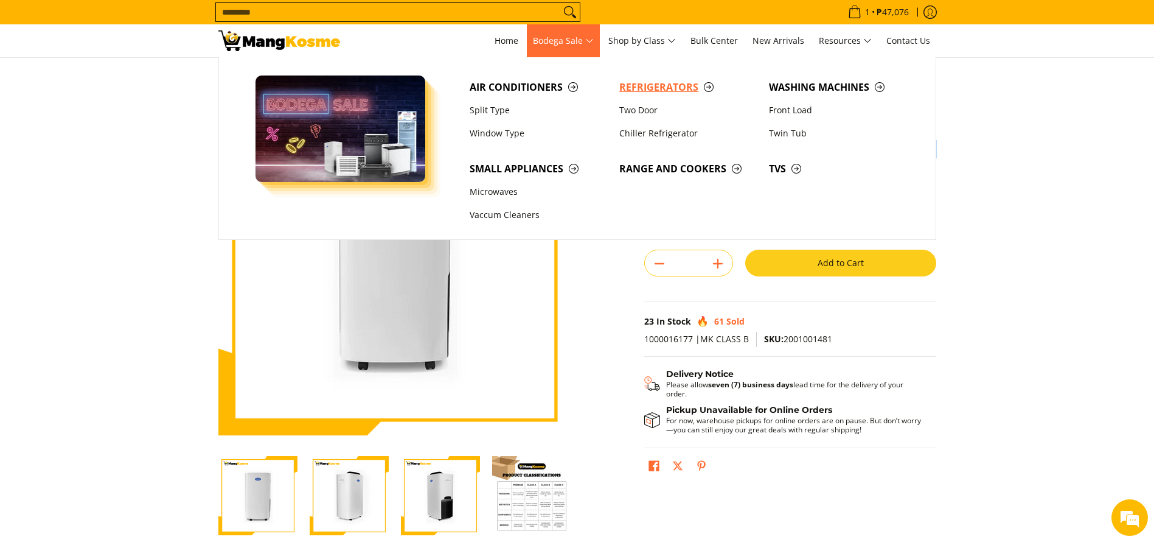
click at [656, 82] on span "Refrigerators" at bounding box center [688, 87] width 138 height 15
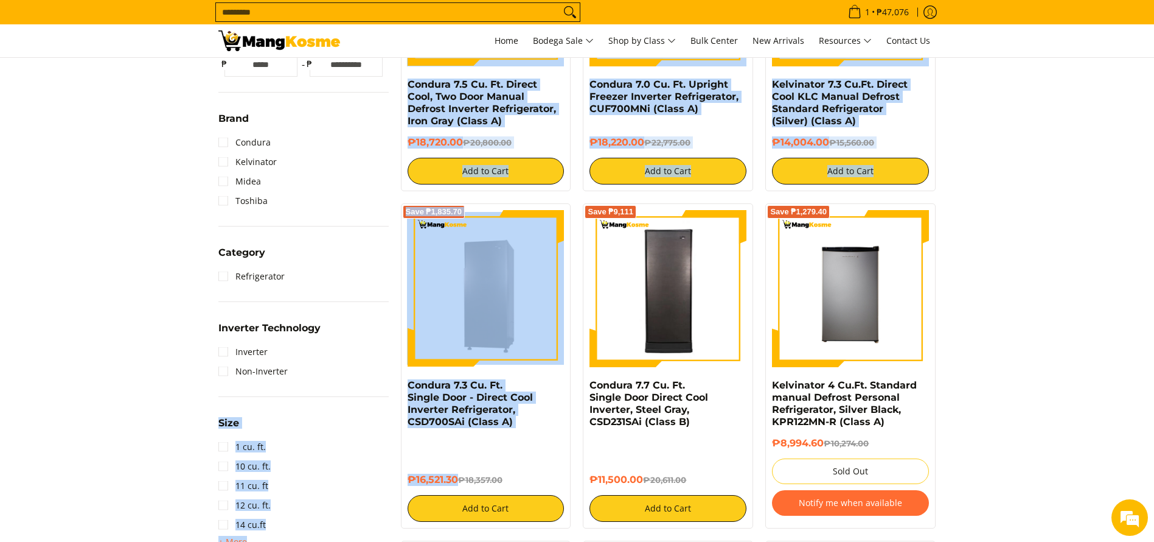
drag, startPoint x: 431, startPoint y: 447, endPoint x: 393, endPoint y: 389, distance: 69.0
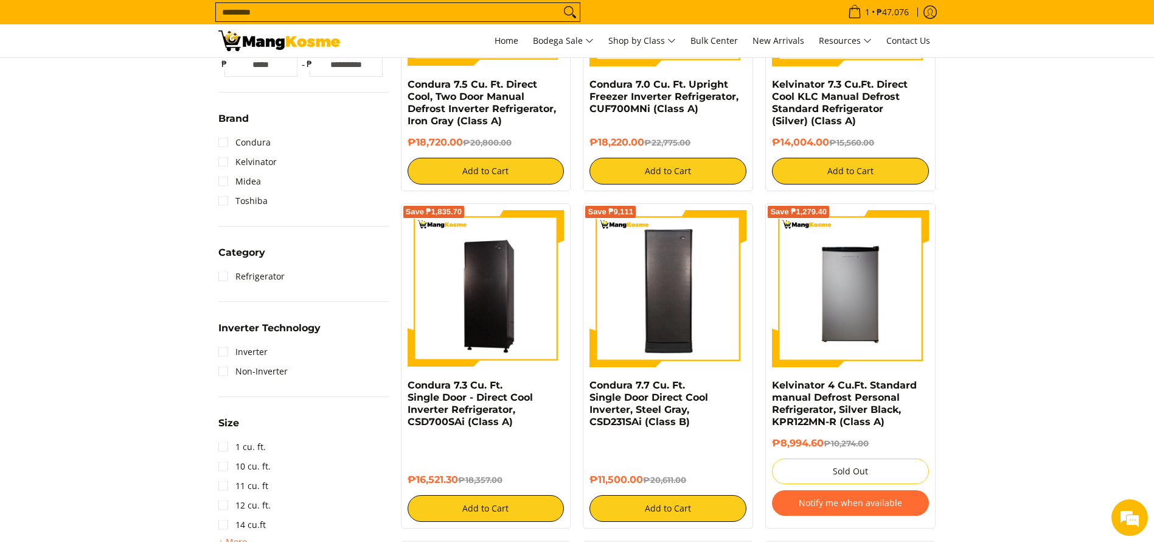
click at [478, 453] on div "₱16,521.30 ₱18,357.00 Add to Cart" at bounding box center [486, 479] width 157 height 85
copy div "Condura 7.3 Cu. Ft. Single Door - Direct Cool Inverter Refrigerator, CSD700SAi …"
drag, startPoint x: 455, startPoint y: 479, endPoint x: 403, endPoint y: 392, distance: 100.7
click at [403, 388] on div "Save ₱1,835.70 Condura 7.3 Cu. Ft. Single Door - Direct Cool Inverter Refrigera…" at bounding box center [486, 365] width 170 height 325
